Goal: Transaction & Acquisition: Purchase product/service

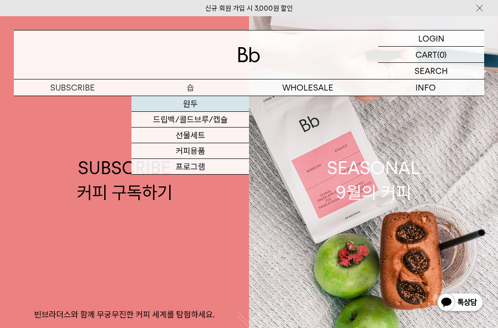
click at [189, 102] on link "원두" at bounding box center [191, 104] width 118 height 16
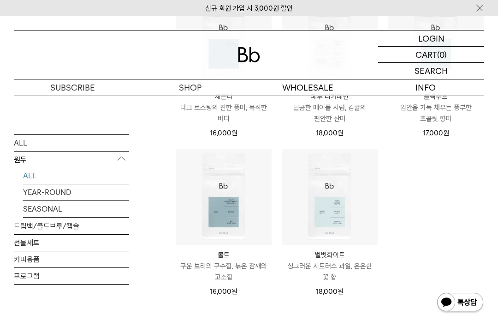
scroll to position [692, 0]
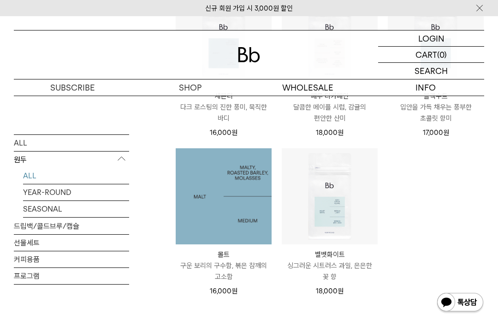
click at [231, 178] on img at bounding box center [224, 196] width 96 height 96
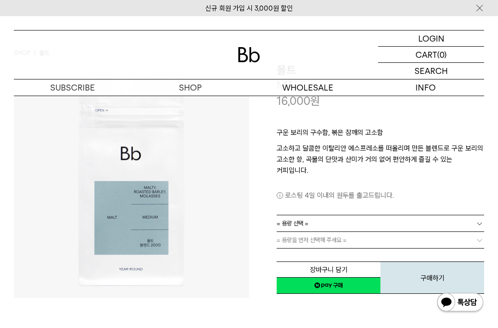
scroll to position [46, 0]
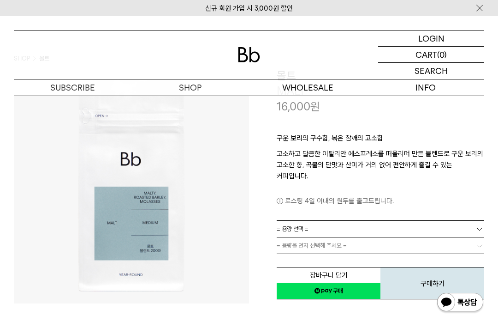
click at [366, 221] on link "= 용량 선택 =" at bounding box center [381, 229] width 208 height 16
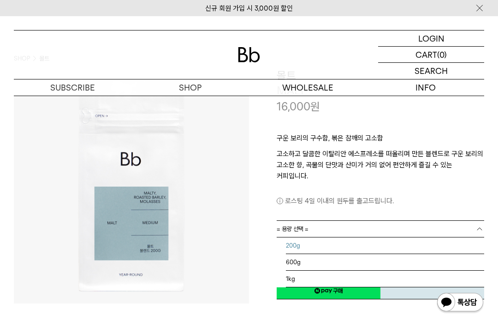
click at [336, 237] on li "200g" at bounding box center [385, 245] width 198 height 17
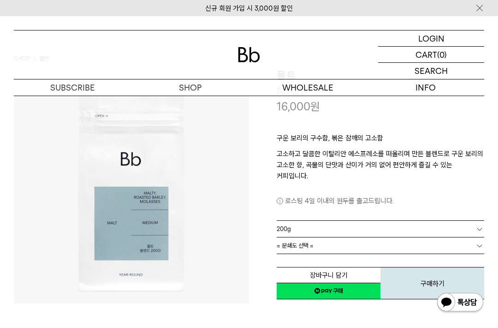
click at [340, 237] on link "= 분쇄도 선택 =" at bounding box center [381, 245] width 208 height 16
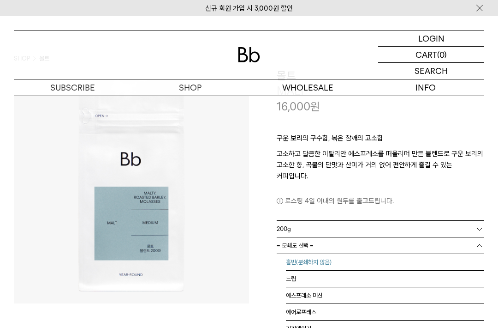
click at [337, 254] on li "홀빈(분쇄하지 않음)" at bounding box center [385, 262] width 198 height 17
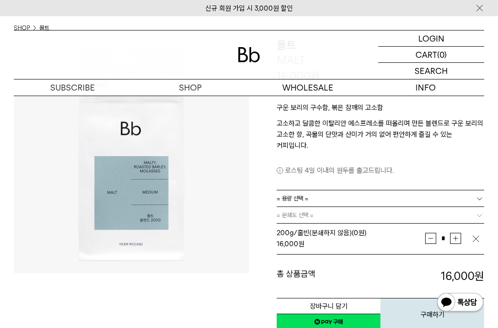
scroll to position [92, 0]
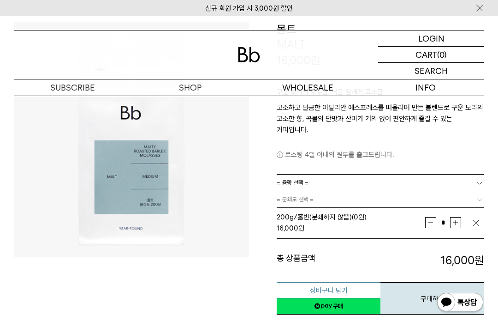
click at [336, 282] on button "장바구니 담기" at bounding box center [329, 290] width 104 height 16
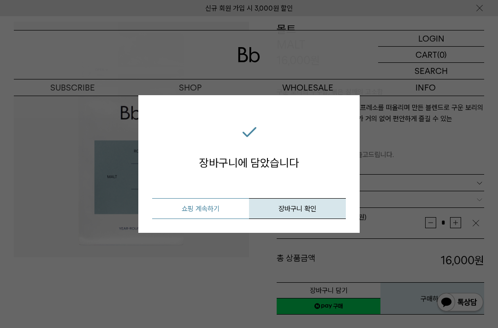
click at [208, 206] on button "쇼핑 계속하기" at bounding box center [200, 208] width 97 height 21
